Goal: Task Accomplishment & Management: Manage account settings

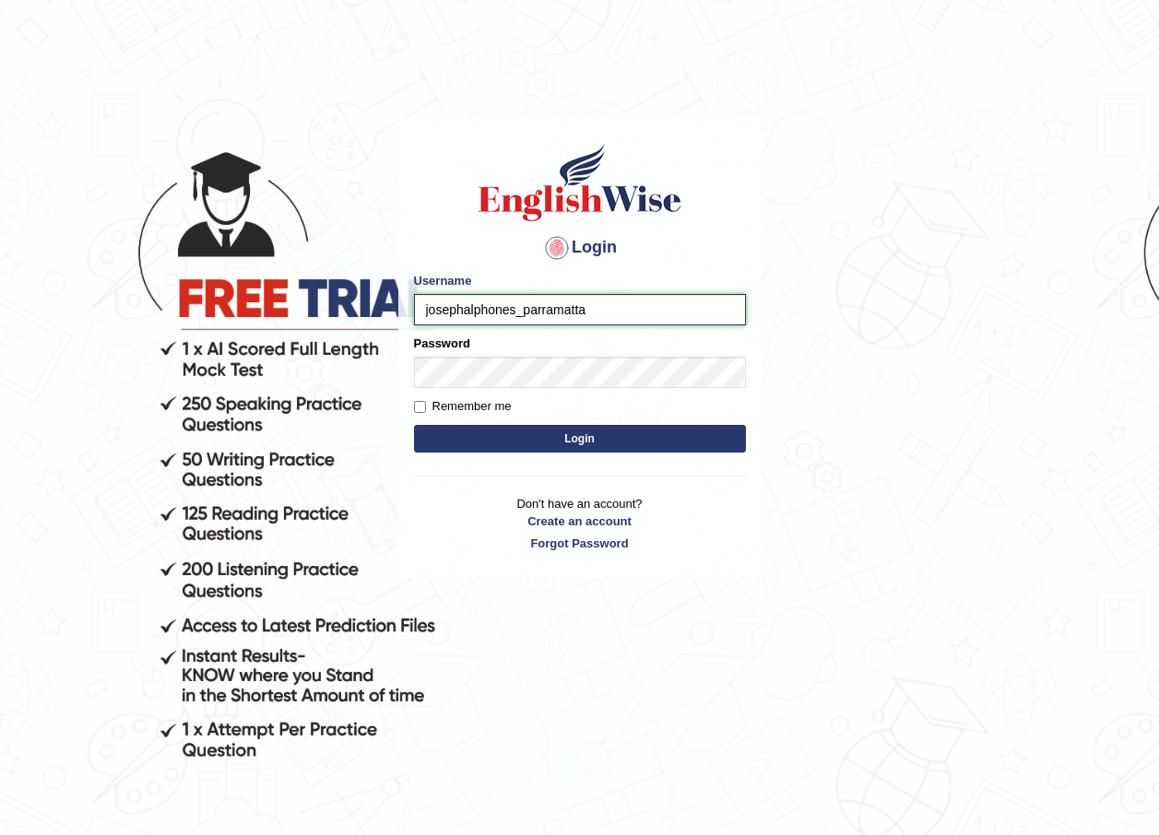
click at [512, 310] on input "josephalphones_parramatta" at bounding box center [580, 309] width 332 height 31
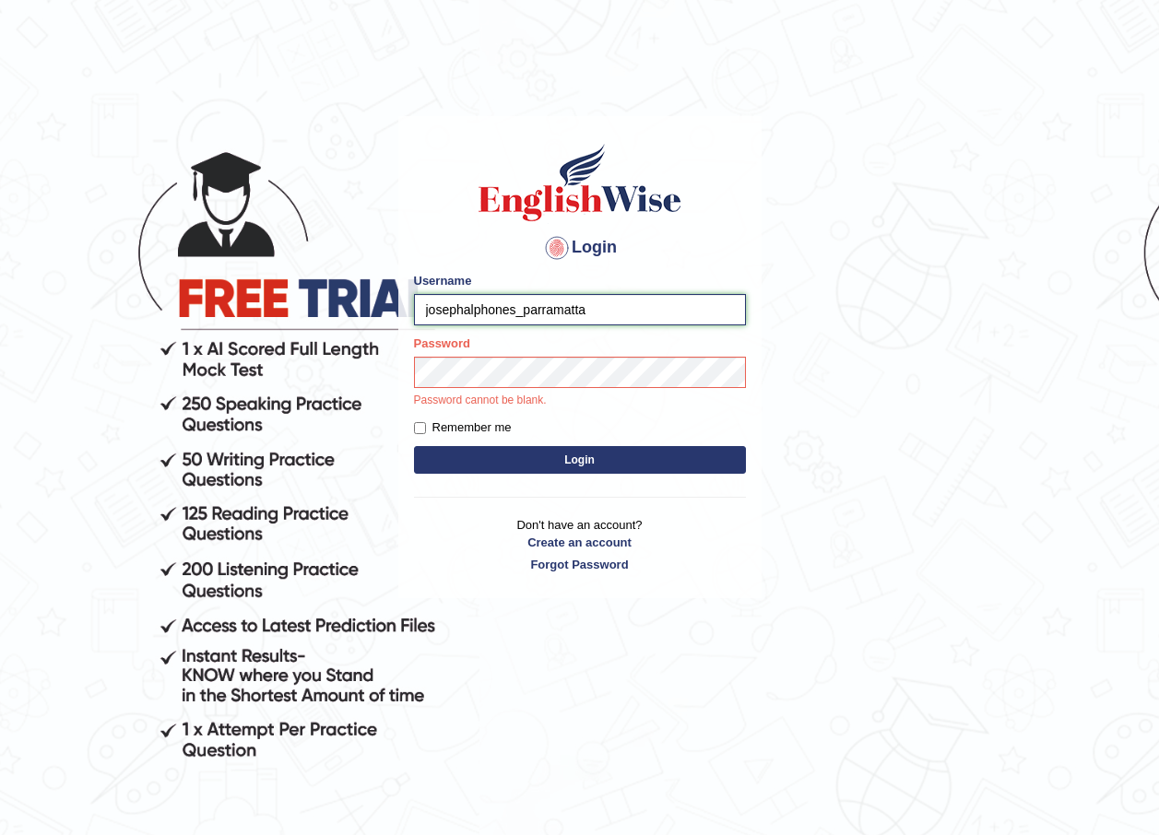
click at [520, 311] on input "josephalphones_parramatta" at bounding box center [580, 309] width 332 height 31
click at [516, 310] on input "josephalphones_parramatta" at bounding box center [580, 309] width 332 height 31
drag, startPoint x: 607, startPoint y: 320, endPoint x: 612, endPoint y: 301, distance: 19.2
click at [610, 307] on input "josephluma_parramatta" at bounding box center [580, 309] width 332 height 31
type input "josephlum"
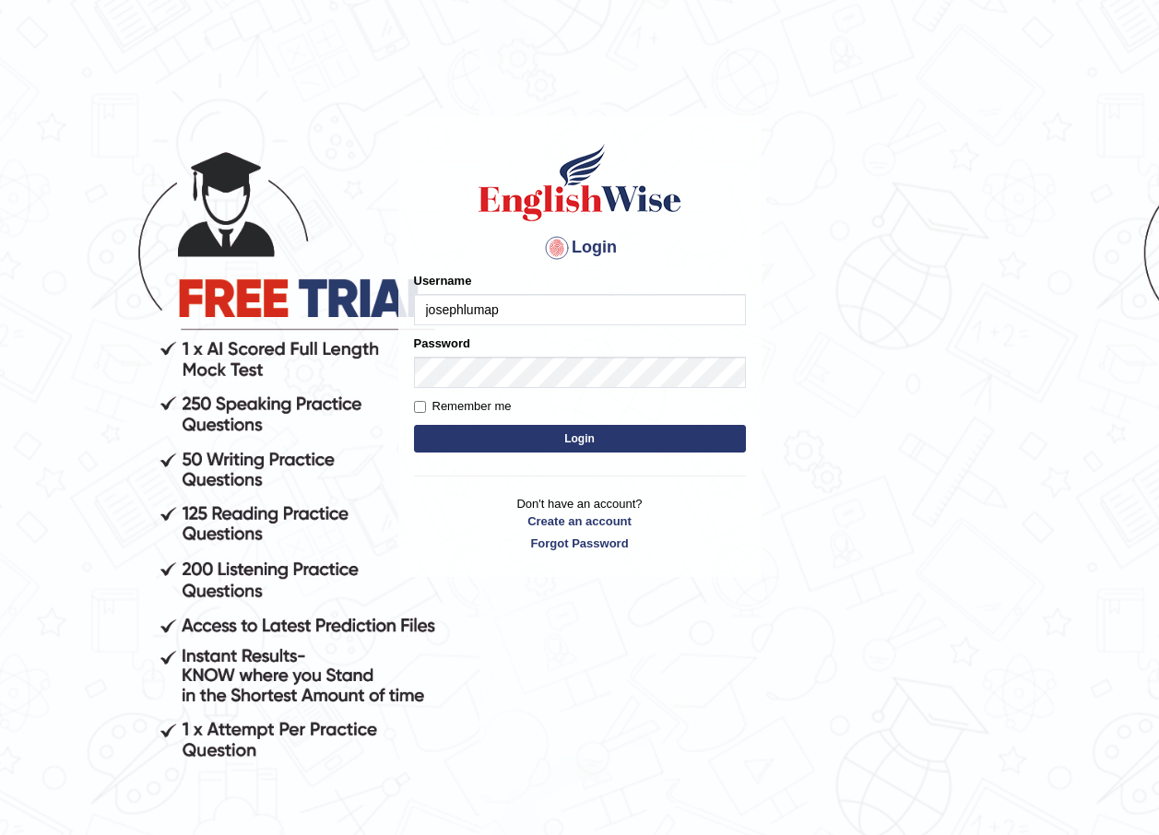
type input "josephlumapa"
type input "josephlumapa_parramatta"
click at [524, 437] on button "Login" at bounding box center [580, 439] width 332 height 28
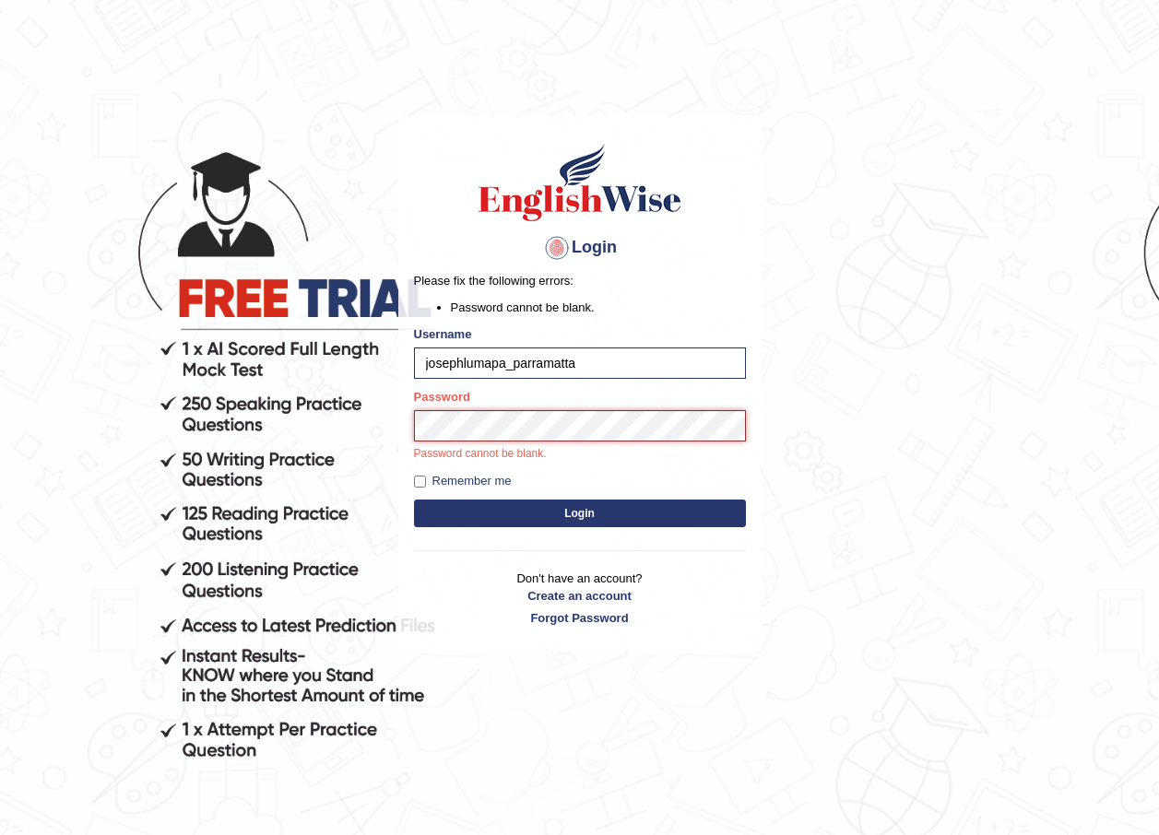
click at [414, 500] on button "Login" at bounding box center [580, 514] width 332 height 28
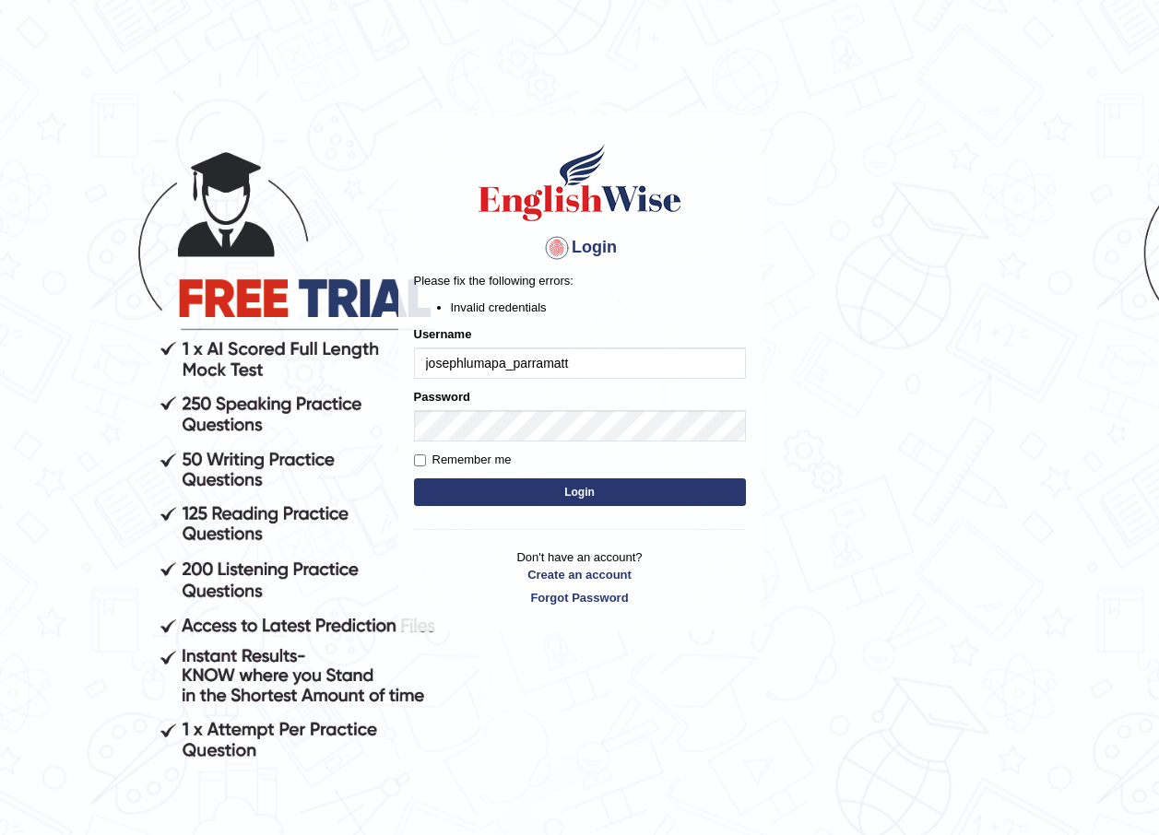
type input "josephlumapa_parramatta"
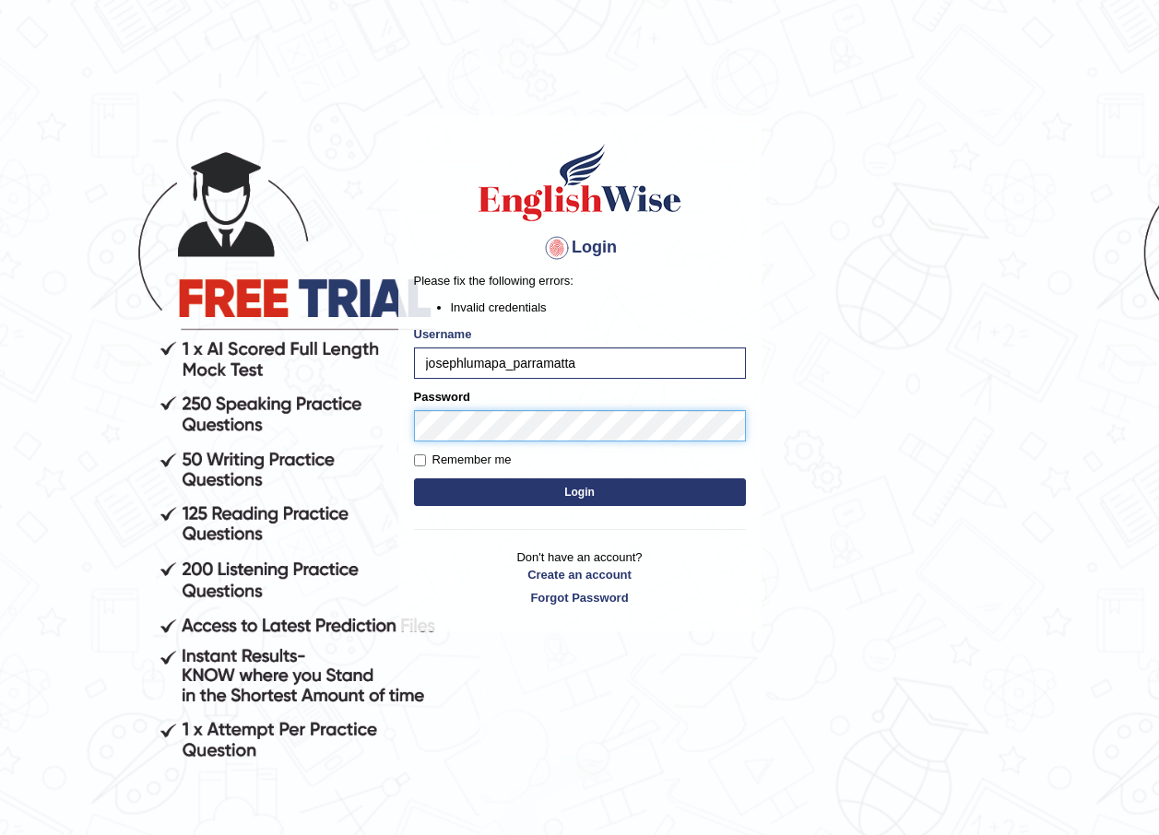
click at [414, 478] on button "Login" at bounding box center [580, 492] width 332 height 28
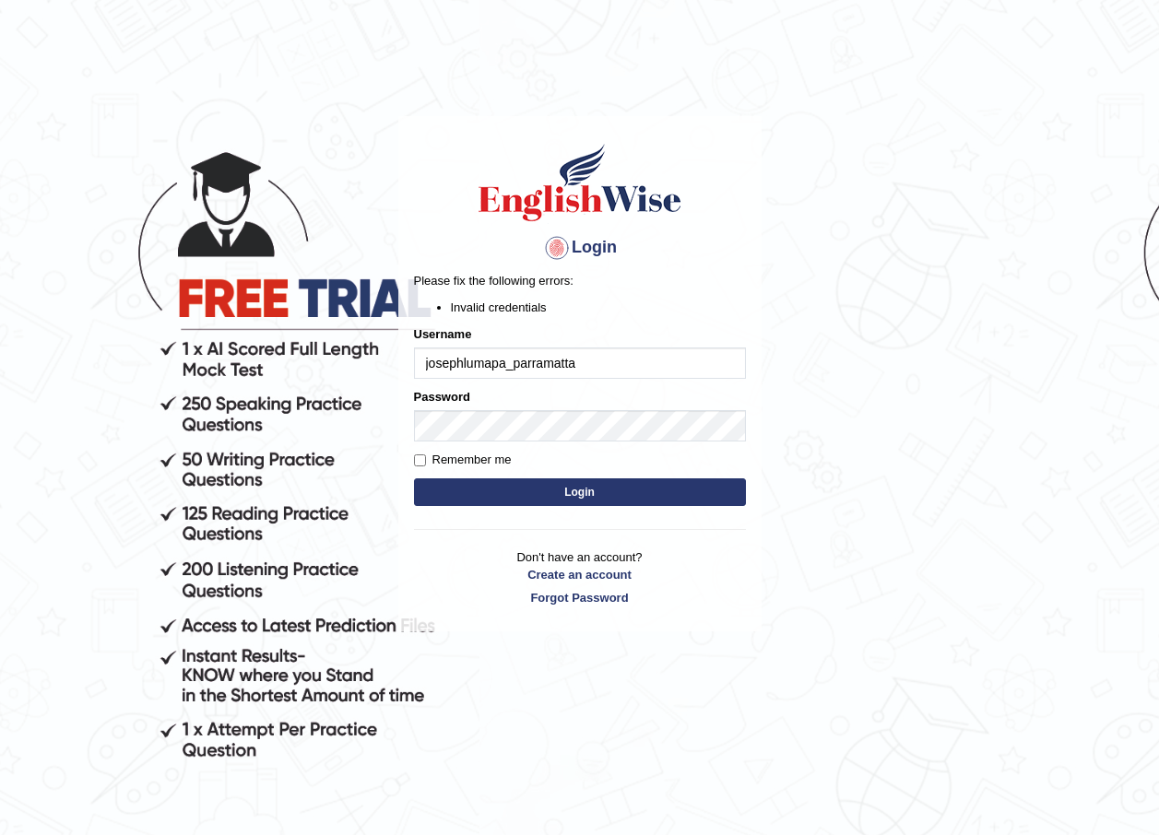
click at [501, 492] on button "Login" at bounding box center [580, 492] width 332 height 28
